Goal: Entertainment & Leisure: Browse casually

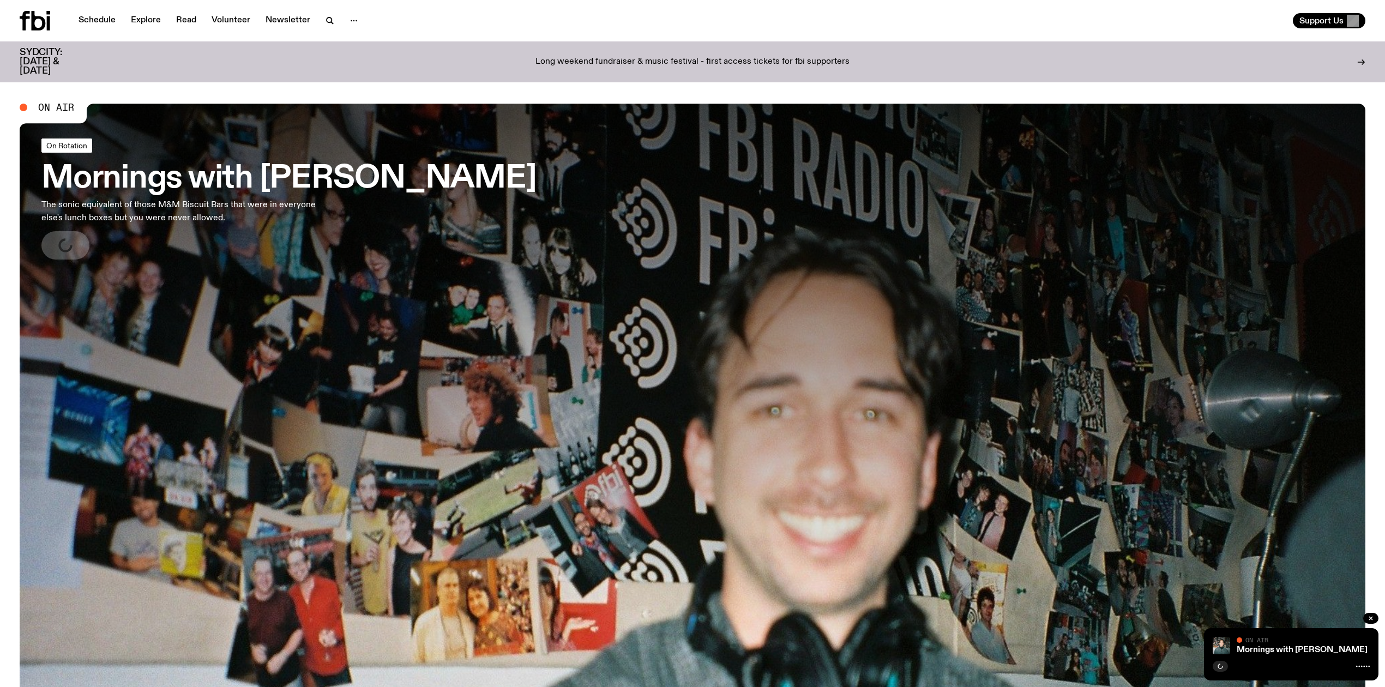
click at [60, 142] on span "On Rotation" at bounding box center [66, 146] width 41 height 8
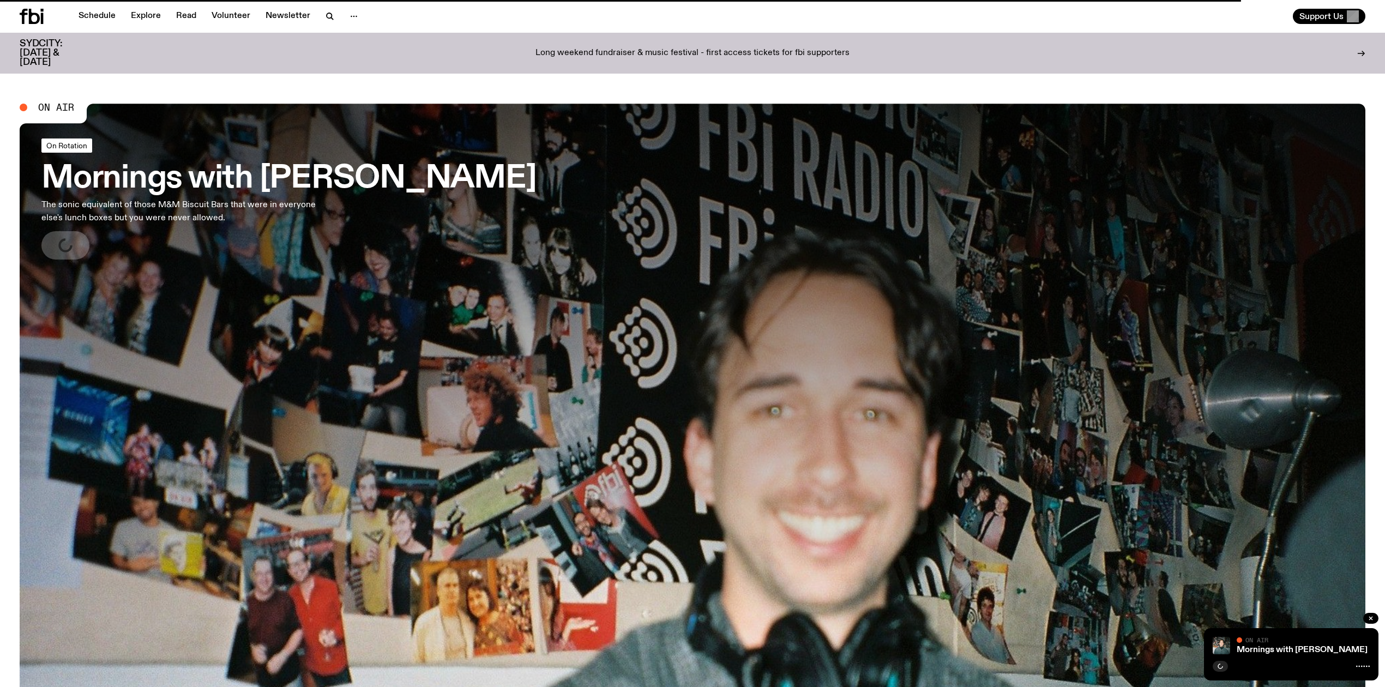
scroll to position [12, 0]
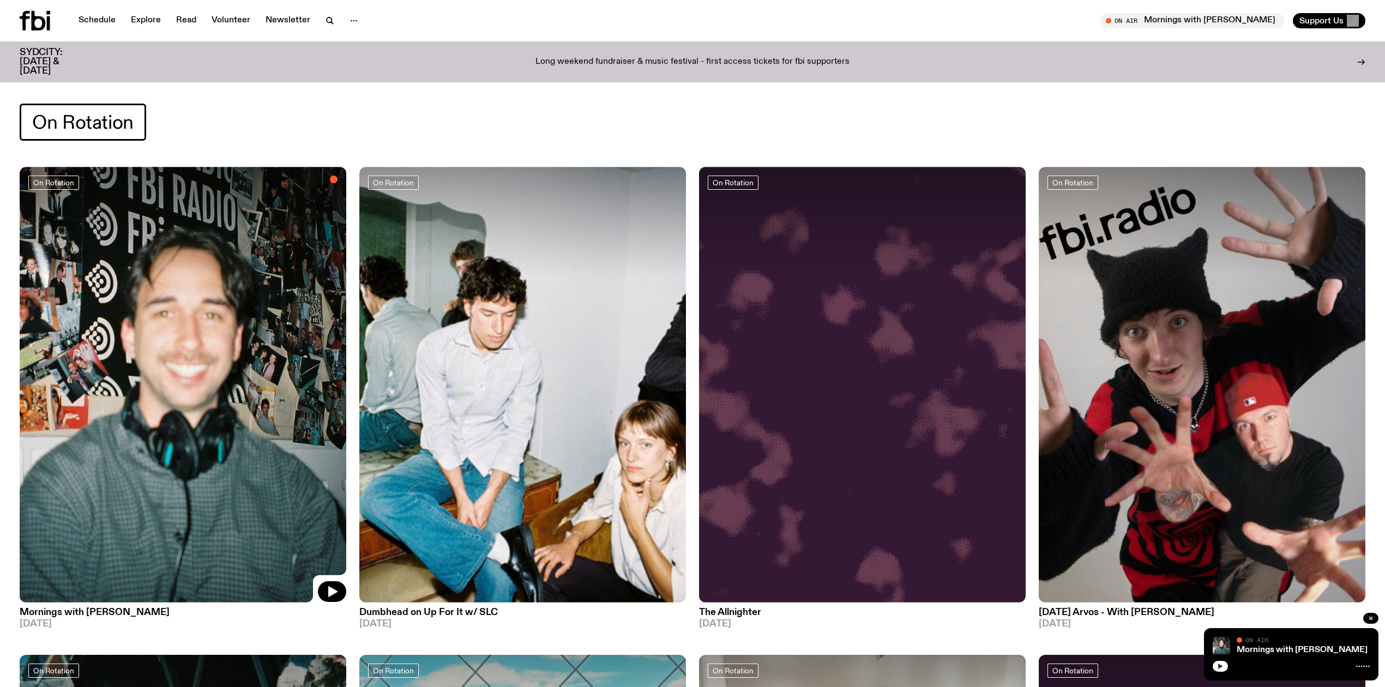
click at [1221, 666] on icon "button" at bounding box center [1221, 666] width 5 height 5
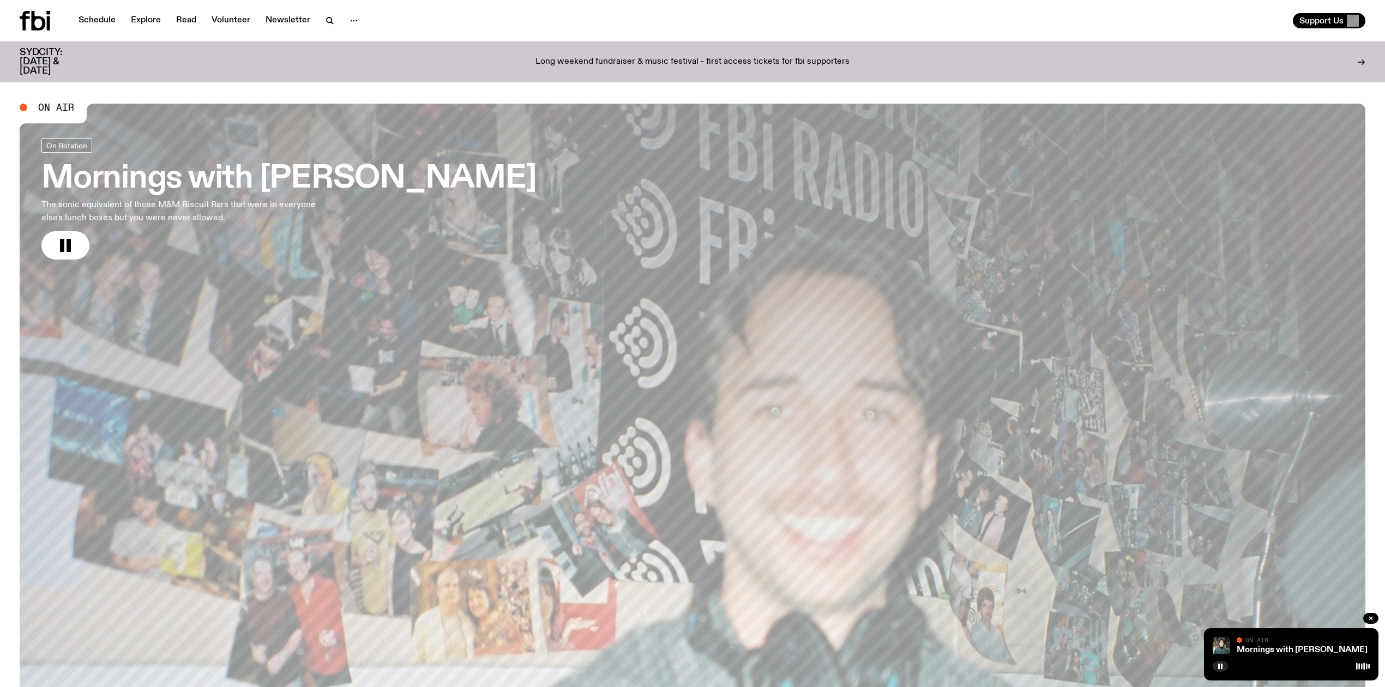
click at [1215, 664] on button "button" at bounding box center [1220, 666] width 15 height 11
click at [1226, 664] on button "button" at bounding box center [1220, 666] width 15 height 11
click at [1219, 667] on icon "button" at bounding box center [1221, 666] width 5 height 5
click at [1219, 667] on rect "button" at bounding box center [1220, 666] width 2 height 5
